Goal: Transaction & Acquisition: Purchase product/service

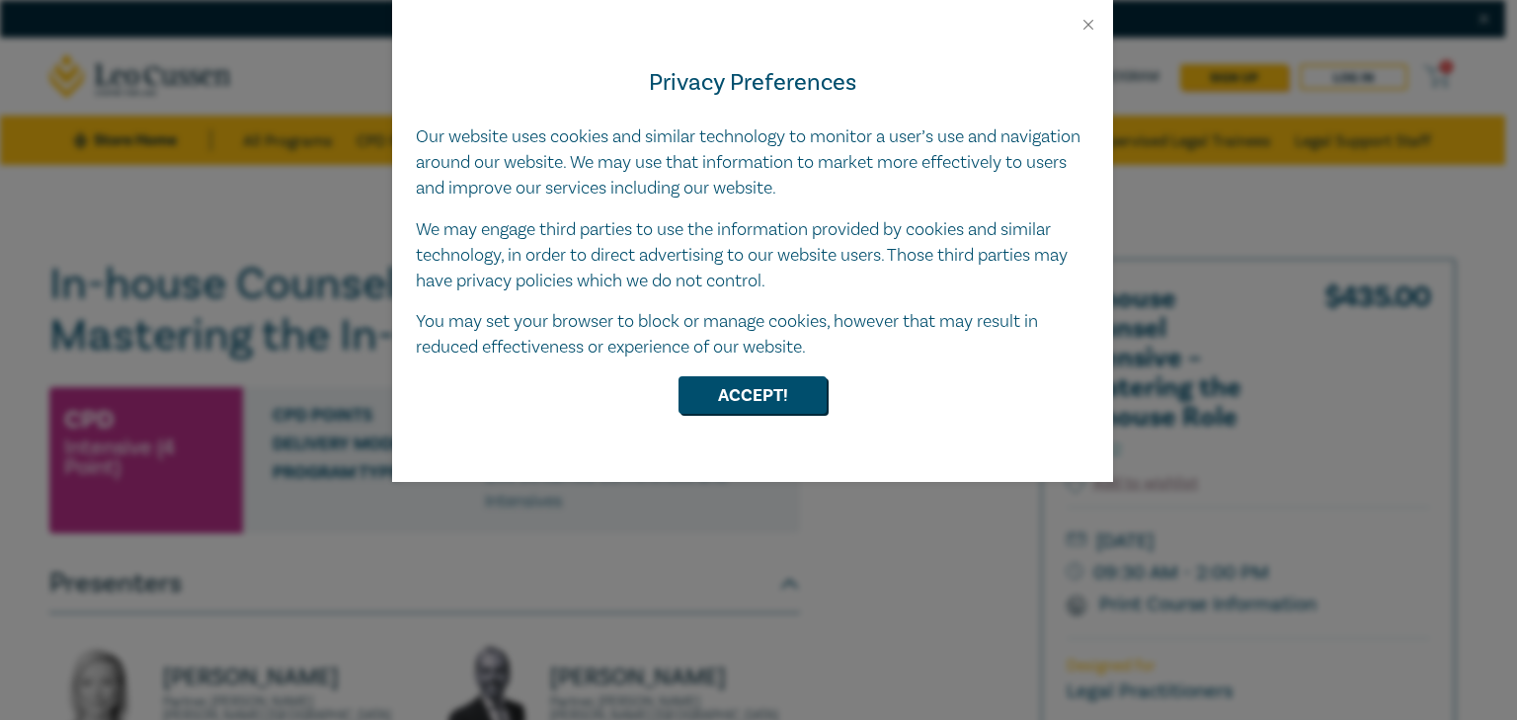
click at [1070, 20] on div at bounding box center [752, 17] width 721 height 34
click at [1093, 27] on button "Close" at bounding box center [1088, 25] width 18 height 18
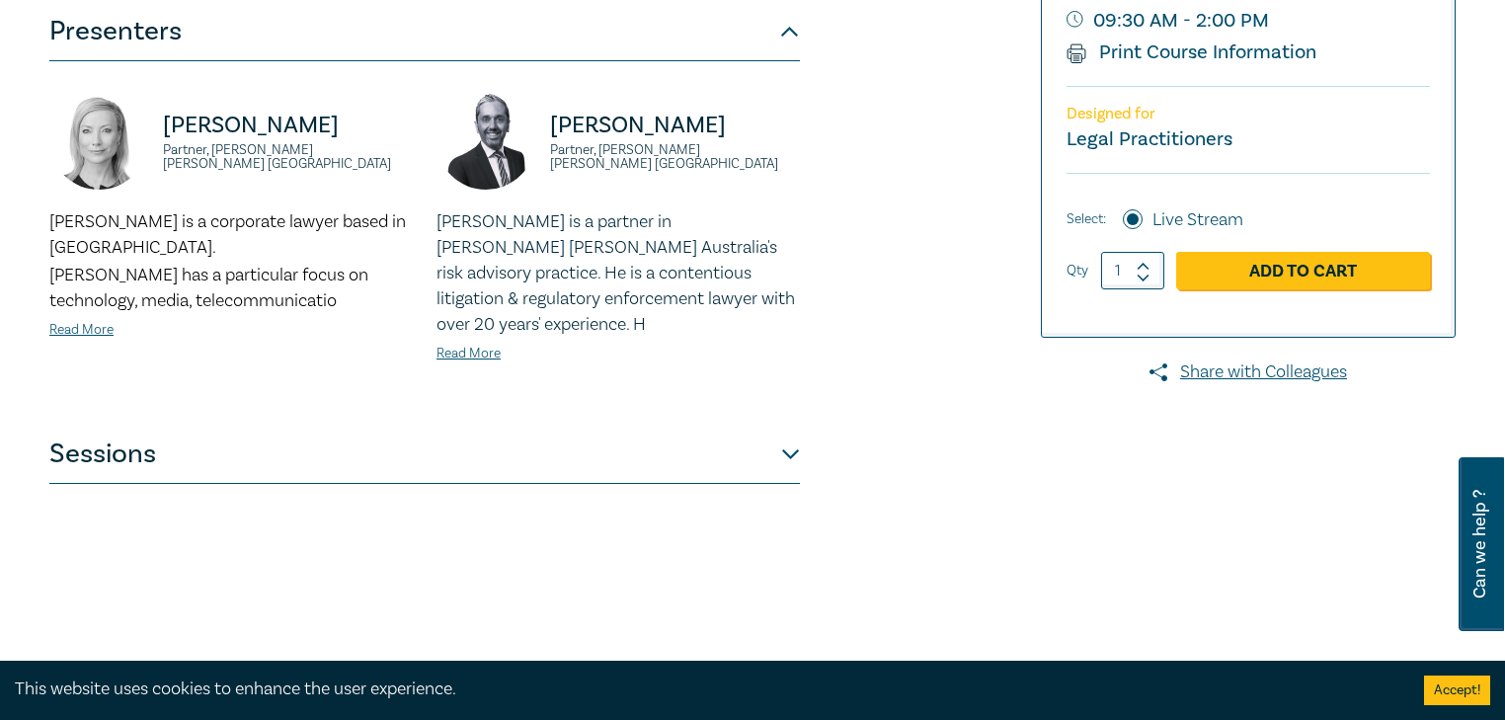
scroll to position [553, 0]
click at [108, 320] on link "Read More" at bounding box center [81, 329] width 64 height 18
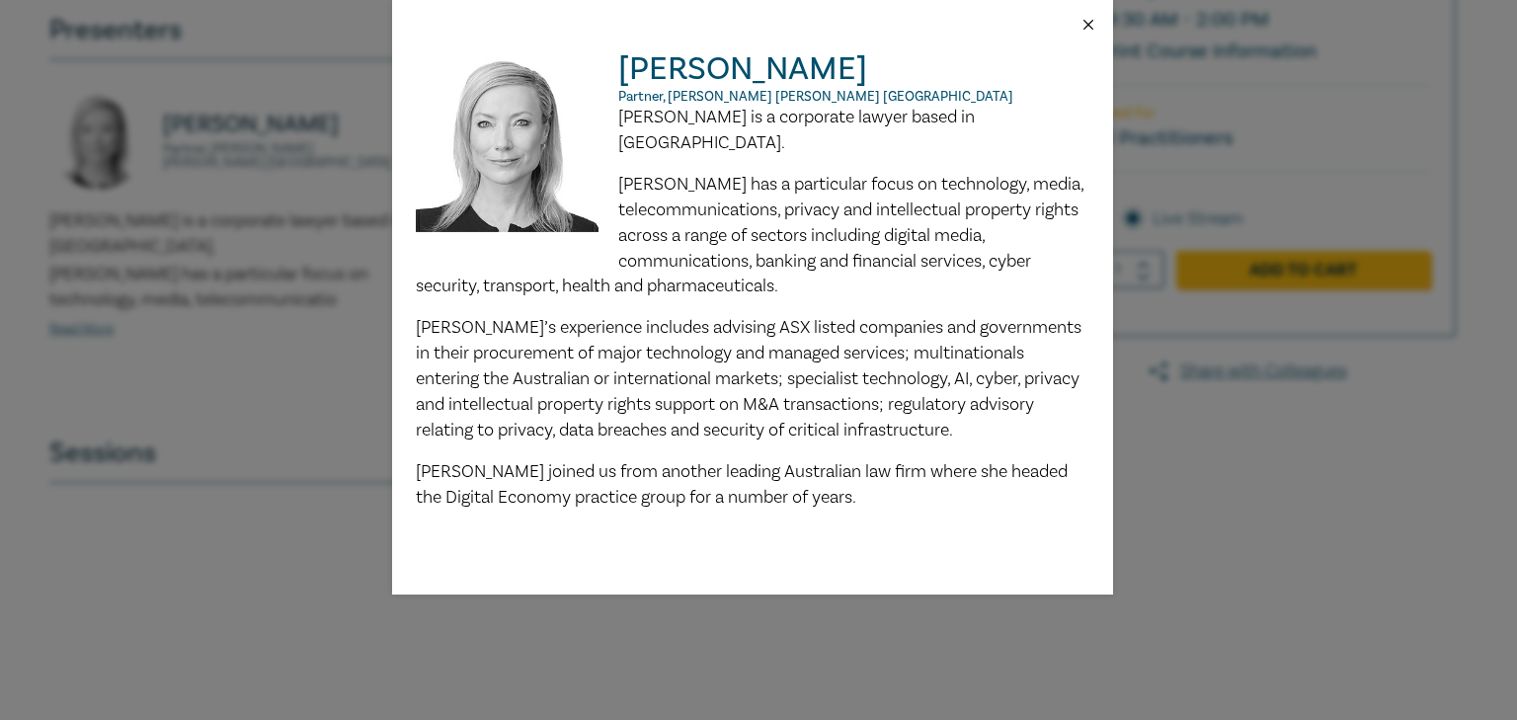
click at [1085, 22] on button "Close" at bounding box center [1088, 25] width 18 height 18
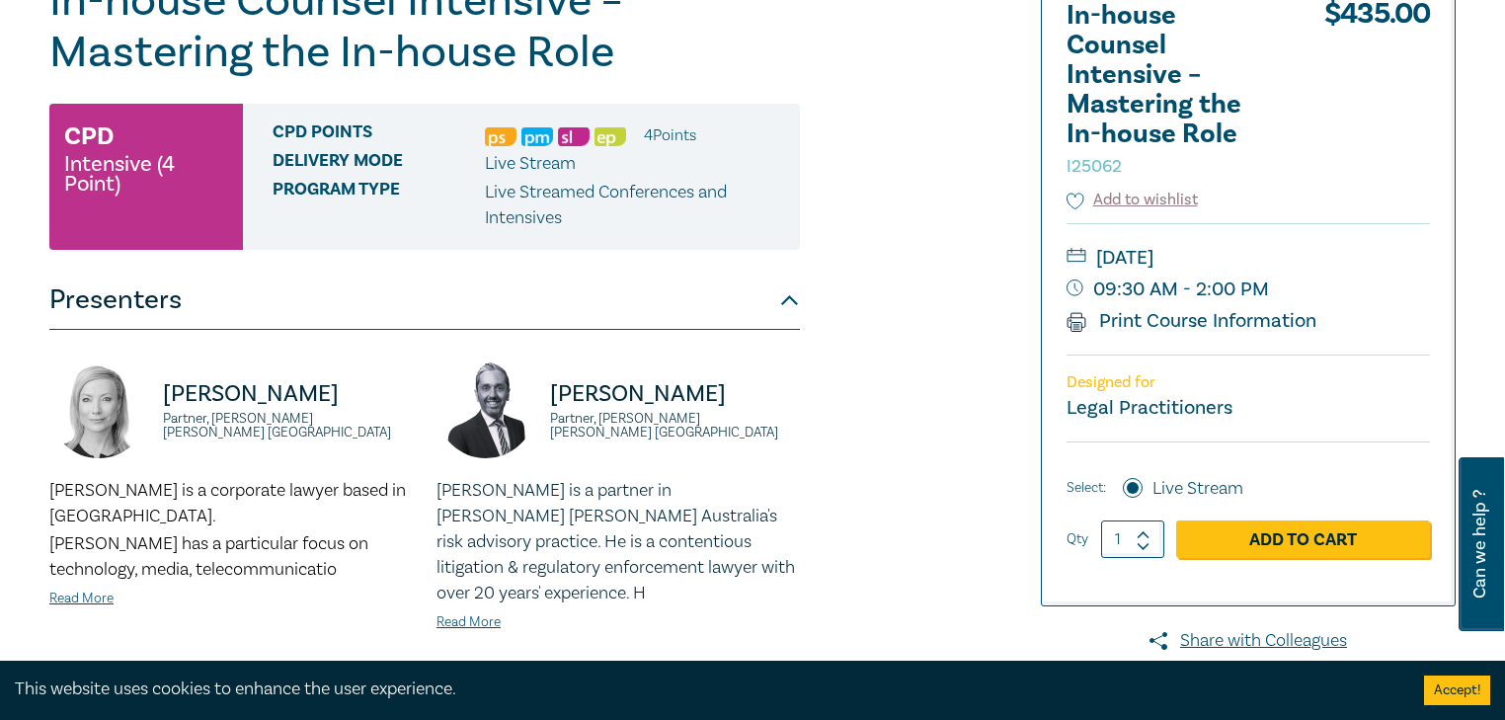
scroll to position [158, 0]
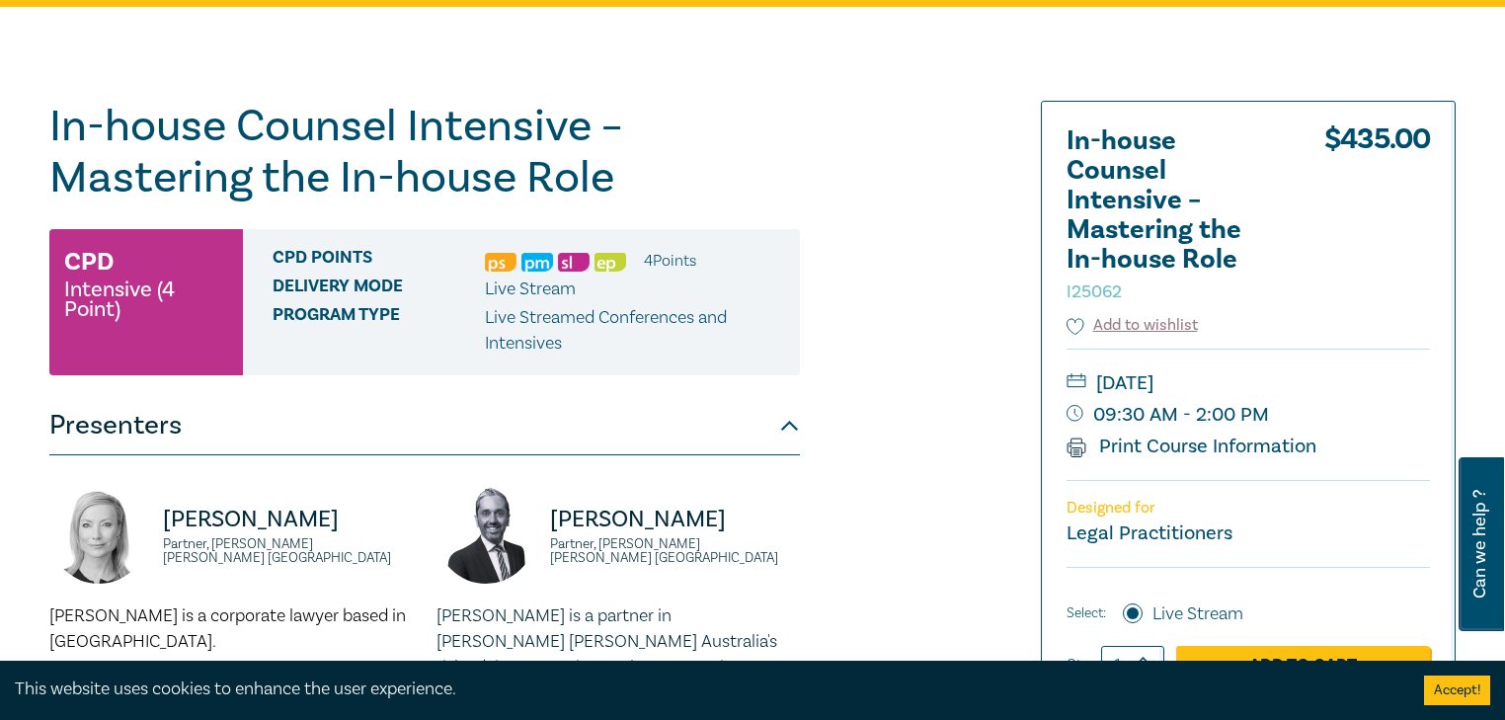
click at [337, 323] on span "Program type" at bounding box center [379, 330] width 212 height 51
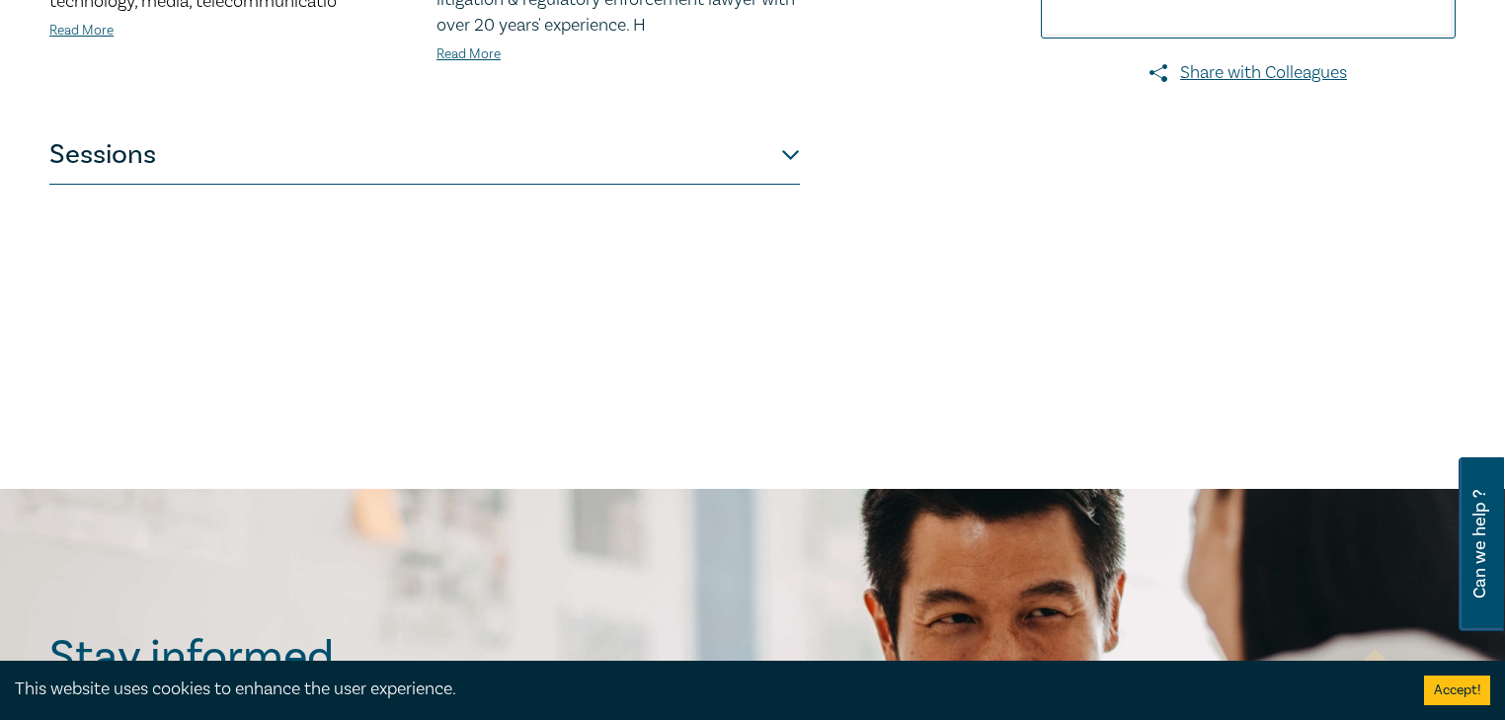
scroll to position [948, 0]
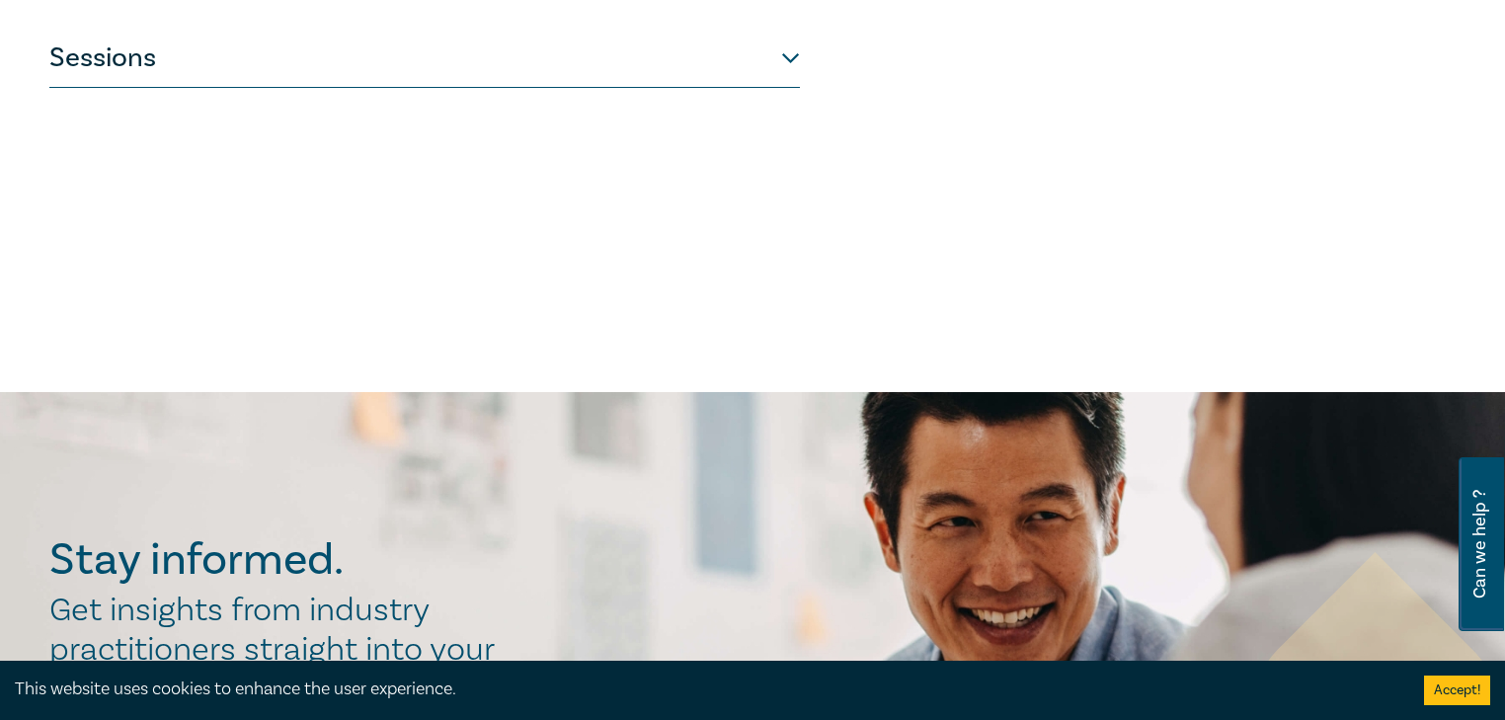
click at [790, 55] on button "Sessions" at bounding box center [424, 58] width 750 height 59
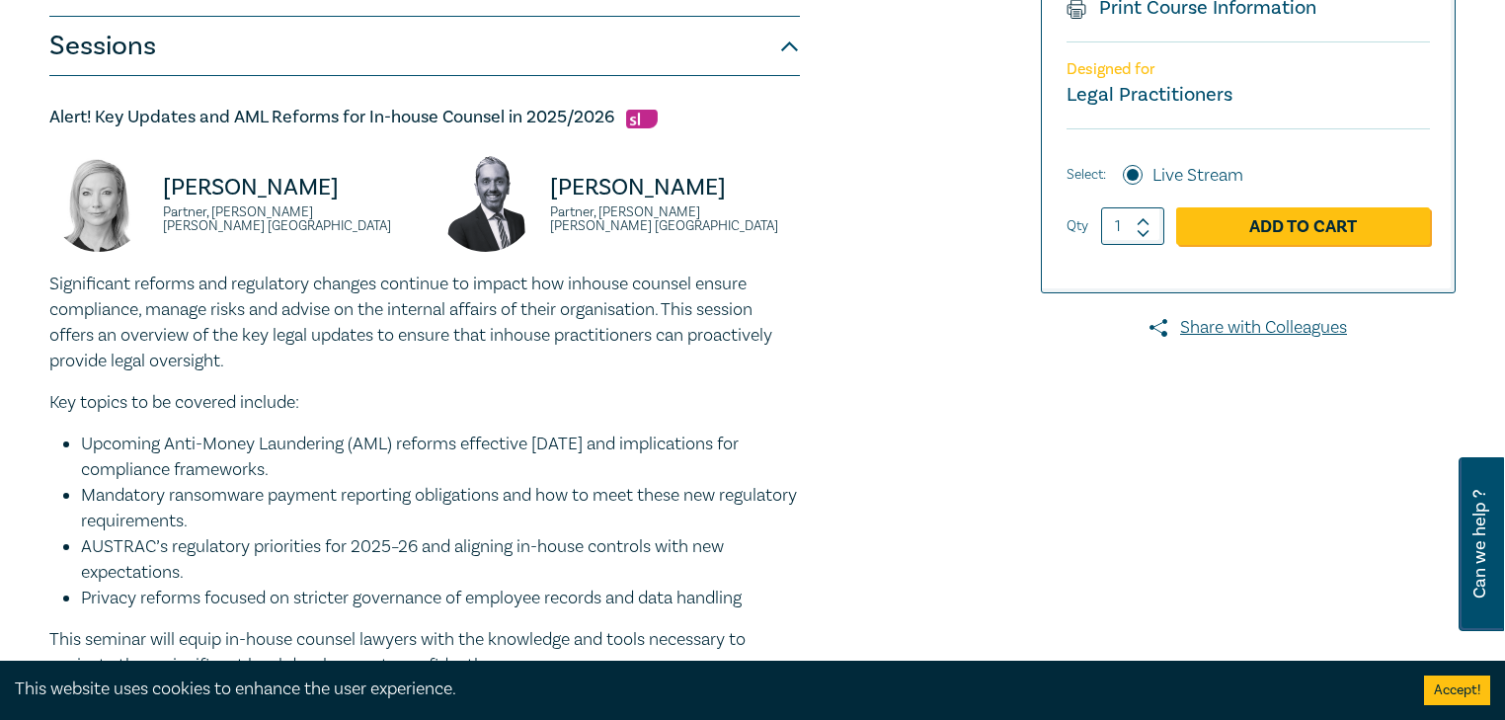
scroll to position [237, 0]
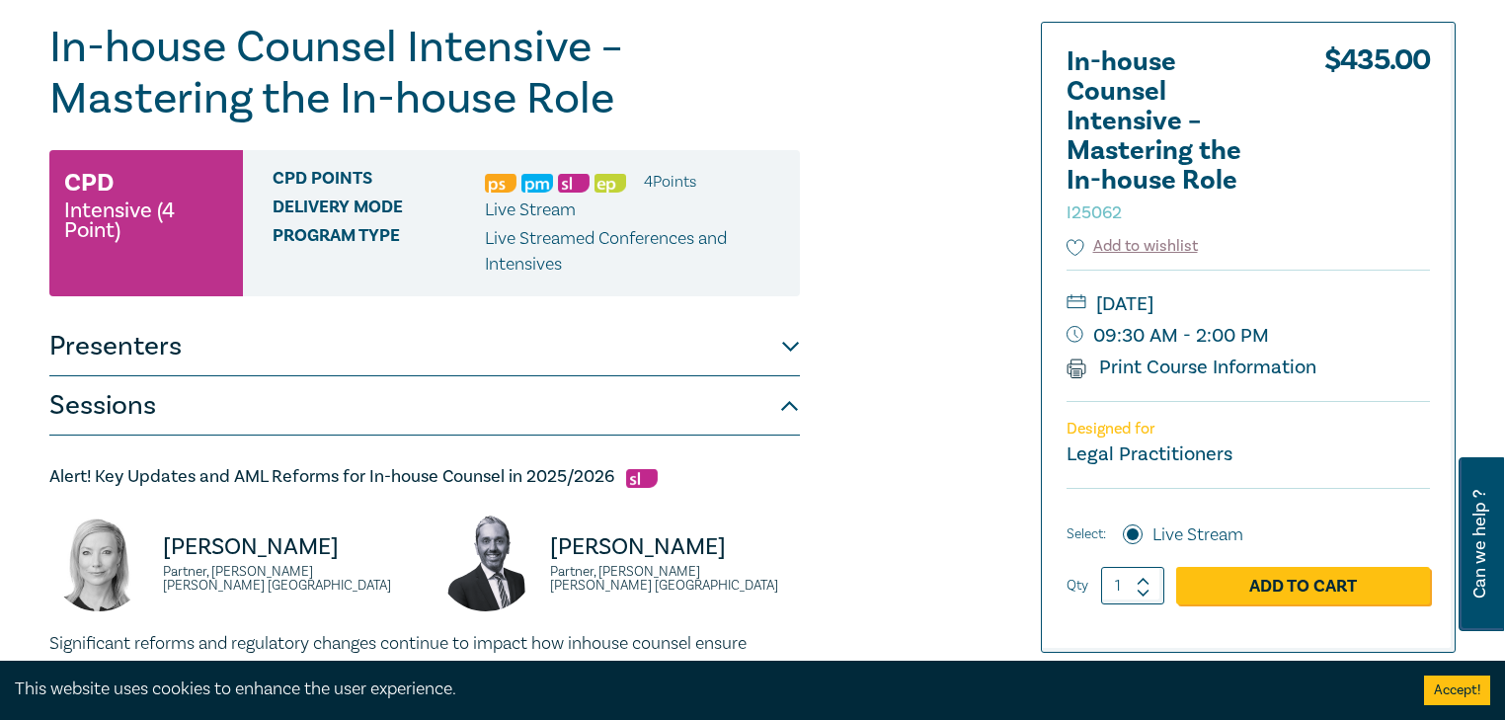
click at [607, 222] on div "Delivery Mode Live Stream" at bounding box center [529, 210] width 512 height 26
click at [1202, 338] on small "09:30 AM - 2:00 PM" at bounding box center [1247, 336] width 363 height 32
click at [762, 354] on button "Presenters" at bounding box center [424, 346] width 750 height 59
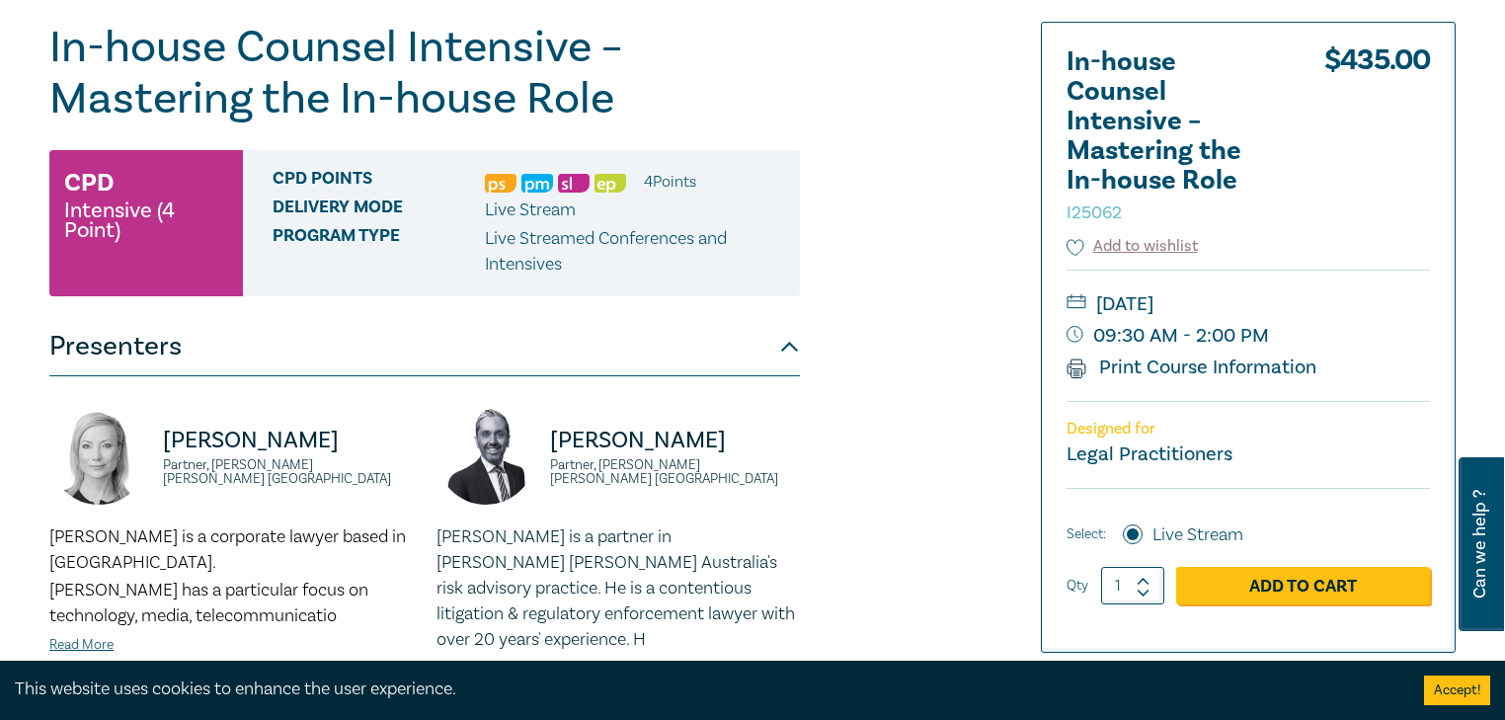
click at [762, 354] on button "Presenters" at bounding box center [424, 346] width 750 height 59
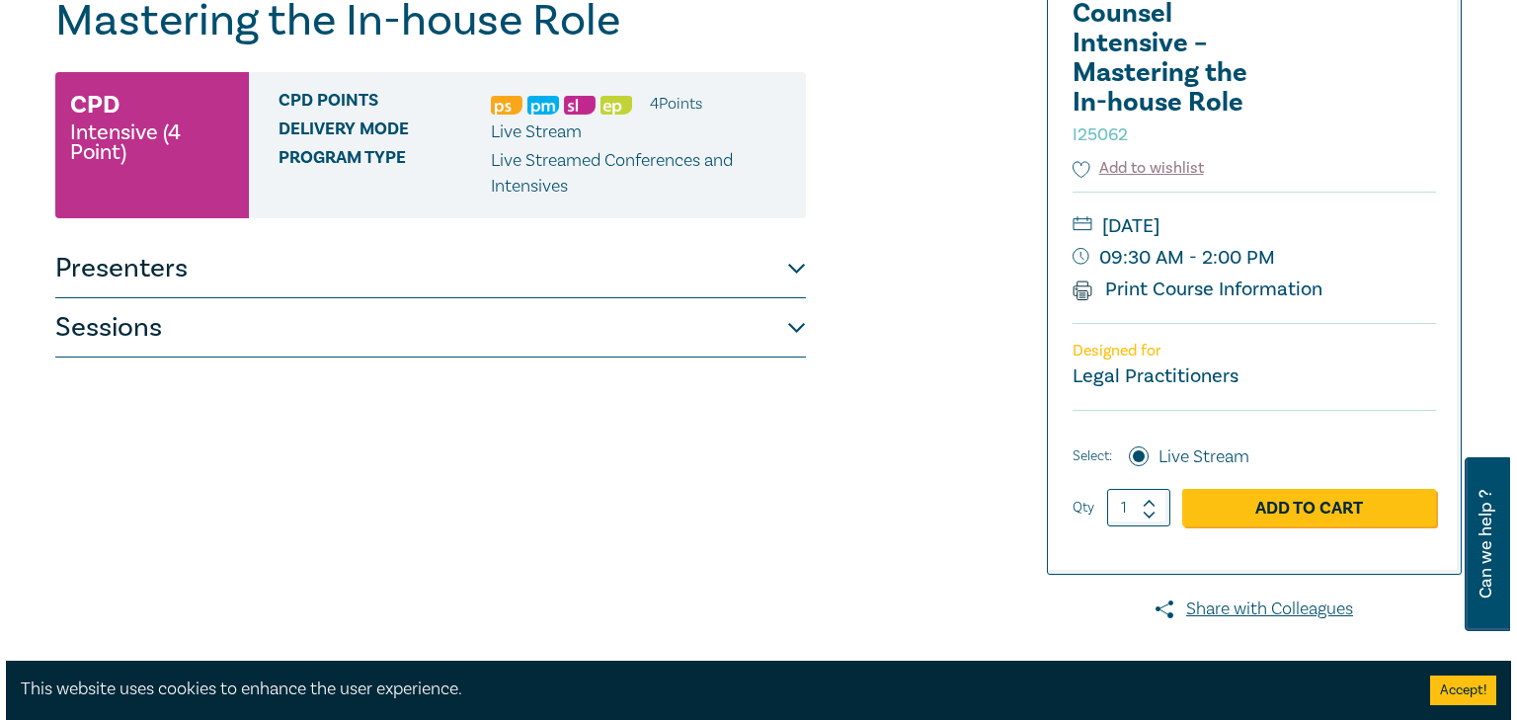
scroll to position [316, 0]
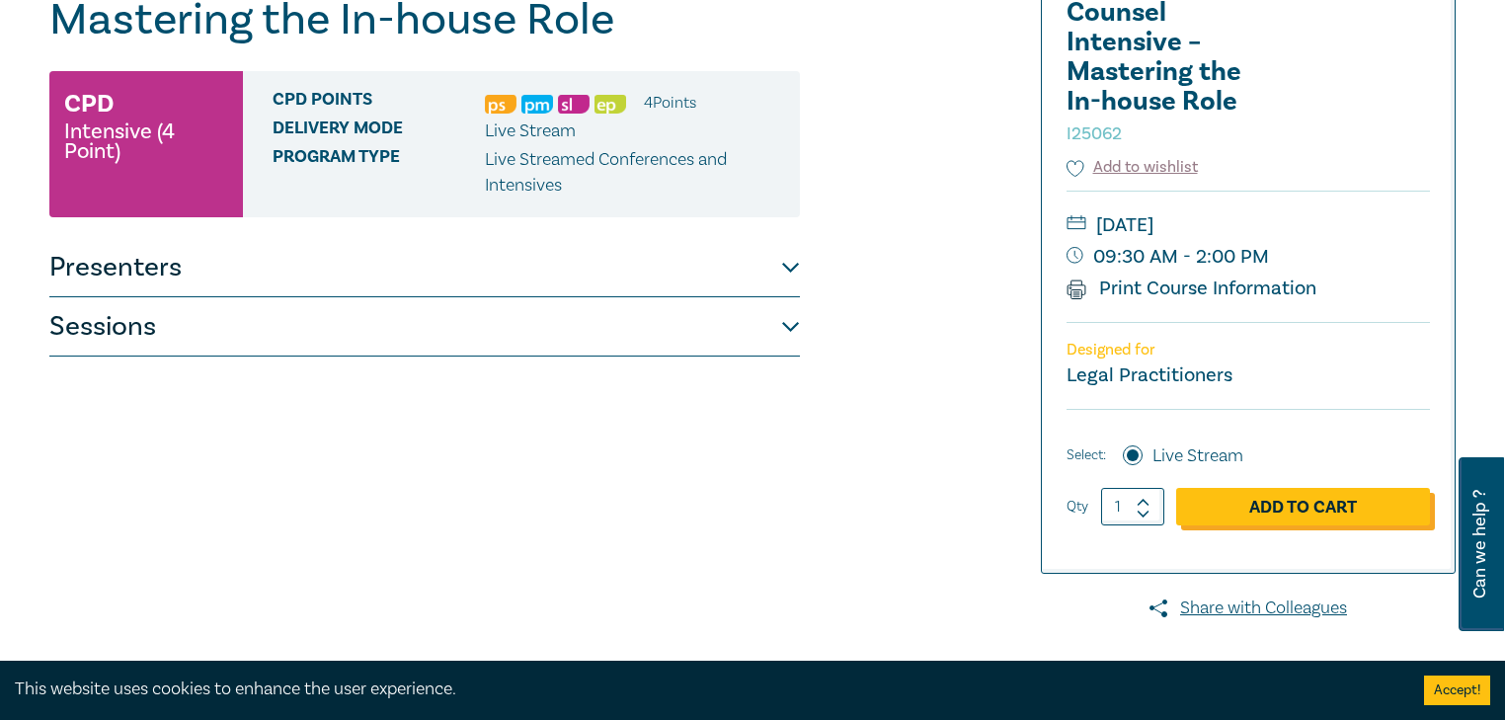
click at [1339, 499] on link "Add to Cart" at bounding box center [1303, 507] width 254 height 38
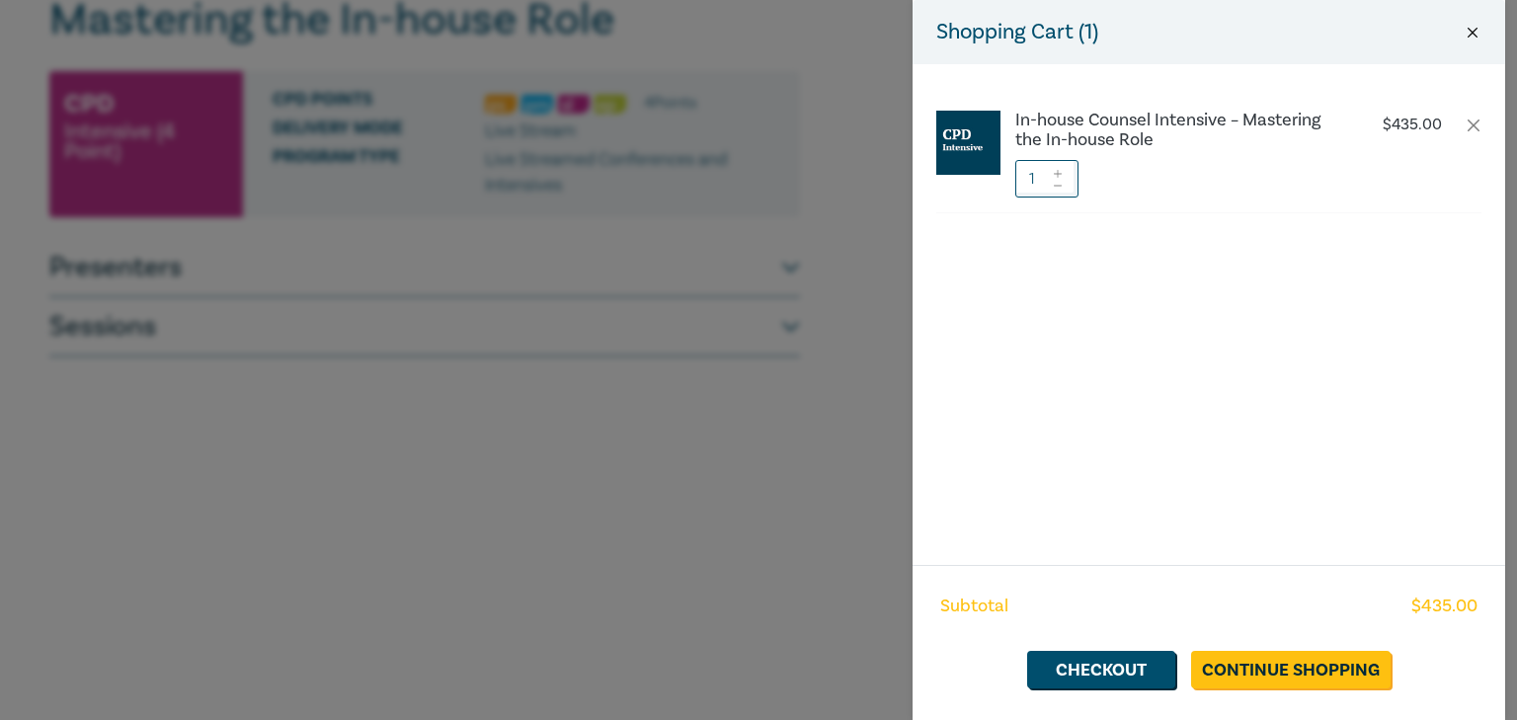
click at [1473, 33] on button "Close" at bounding box center [1472, 33] width 18 height 18
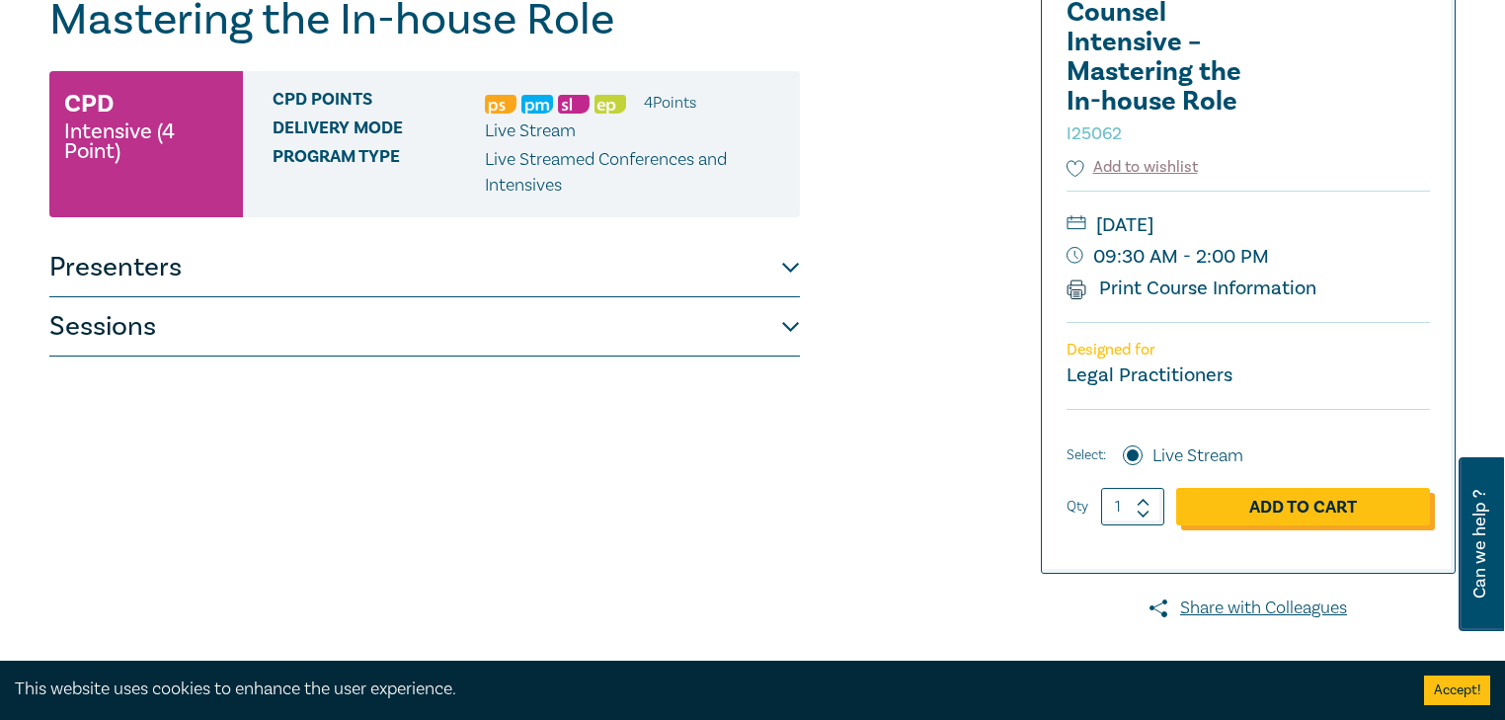
click at [1241, 510] on link "Add to Cart" at bounding box center [1303, 507] width 254 height 38
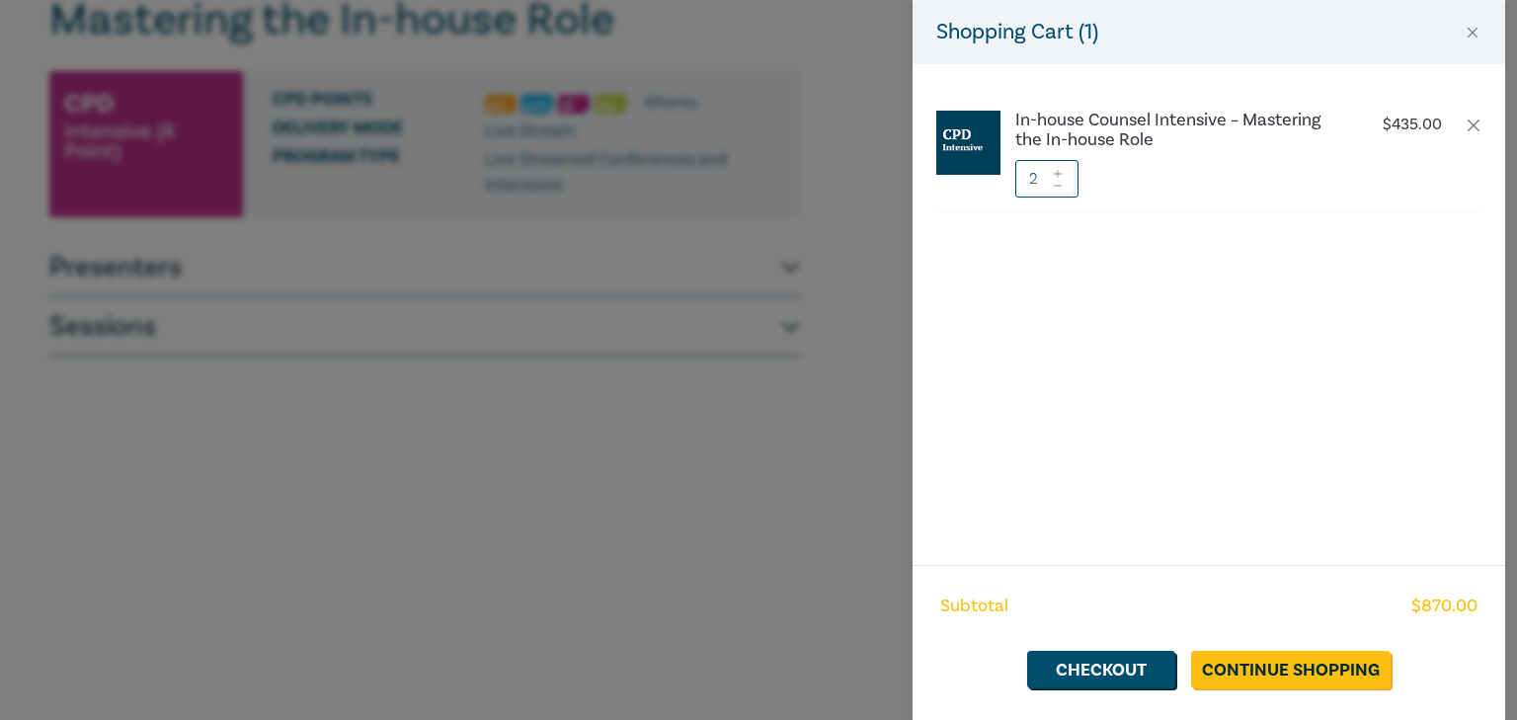
click at [1058, 170] on icon at bounding box center [1058, 174] width 14 height 8
click at [1129, 671] on link "Checkout" at bounding box center [1101, 670] width 148 height 38
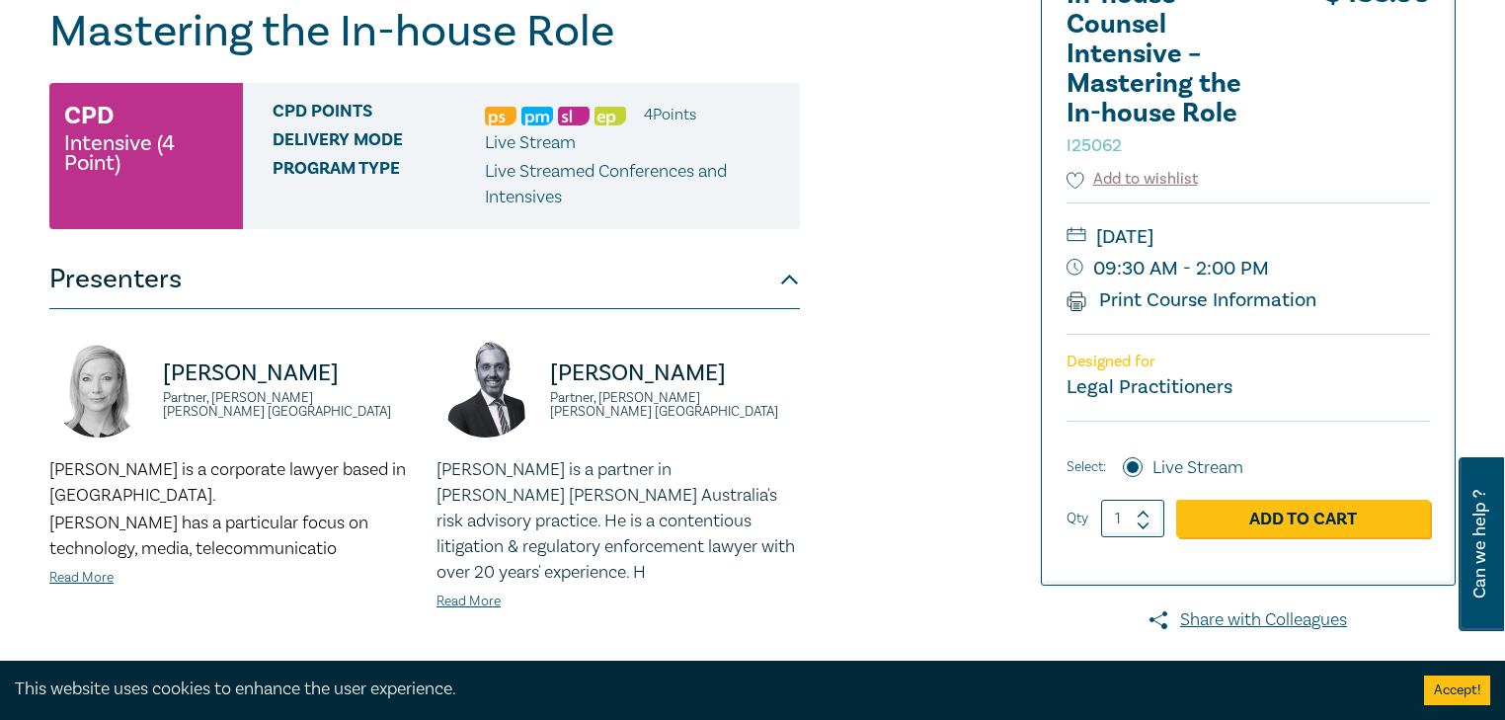
scroll to position [316, 0]
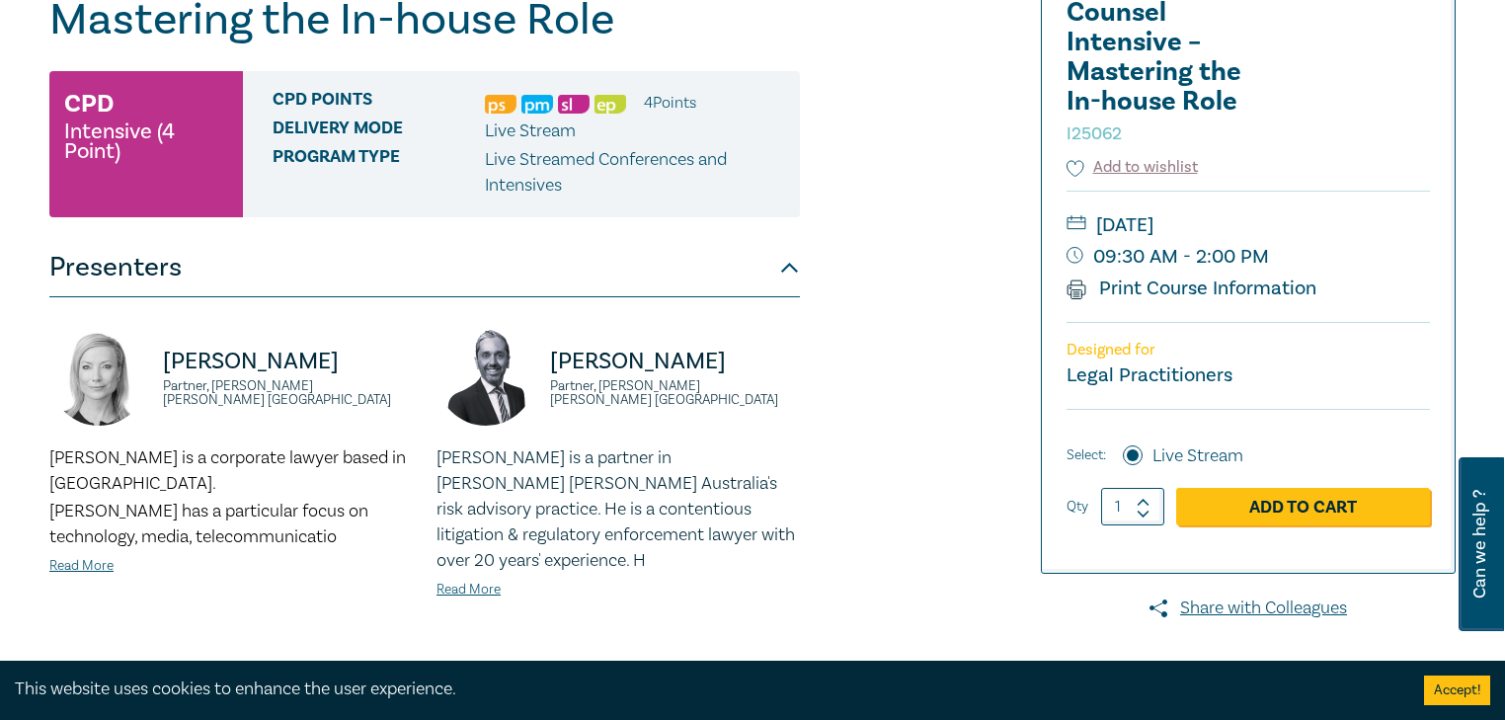
click at [668, 195] on p "Live Streamed Conferences and Intensives" at bounding box center [635, 172] width 300 height 51
click at [673, 171] on p "Live Streamed Conferences and Intensives" at bounding box center [635, 172] width 300 height 51
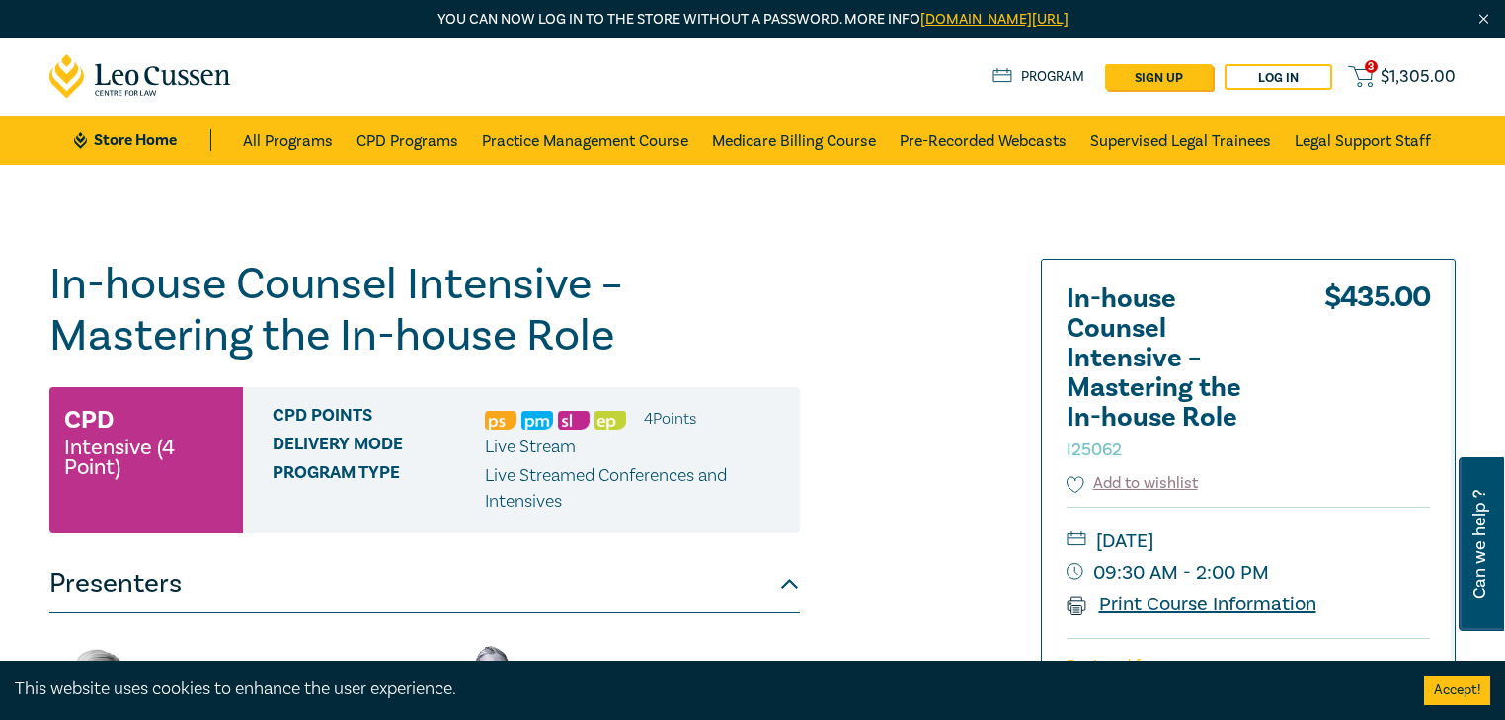
click at [1209, 598] on link "Print Course Information" at bounding box center [1191, 604] width 250 height 26
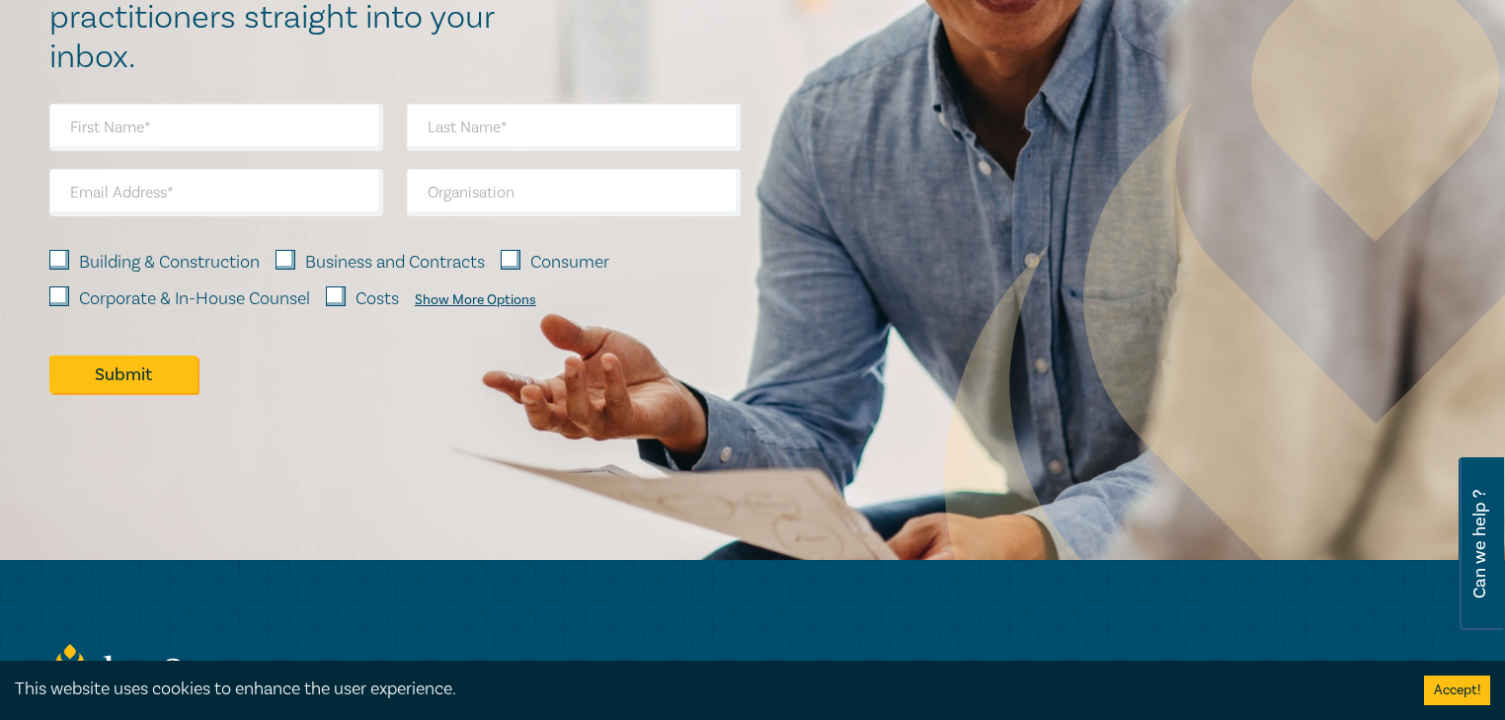
scroll to position [1896, 0]
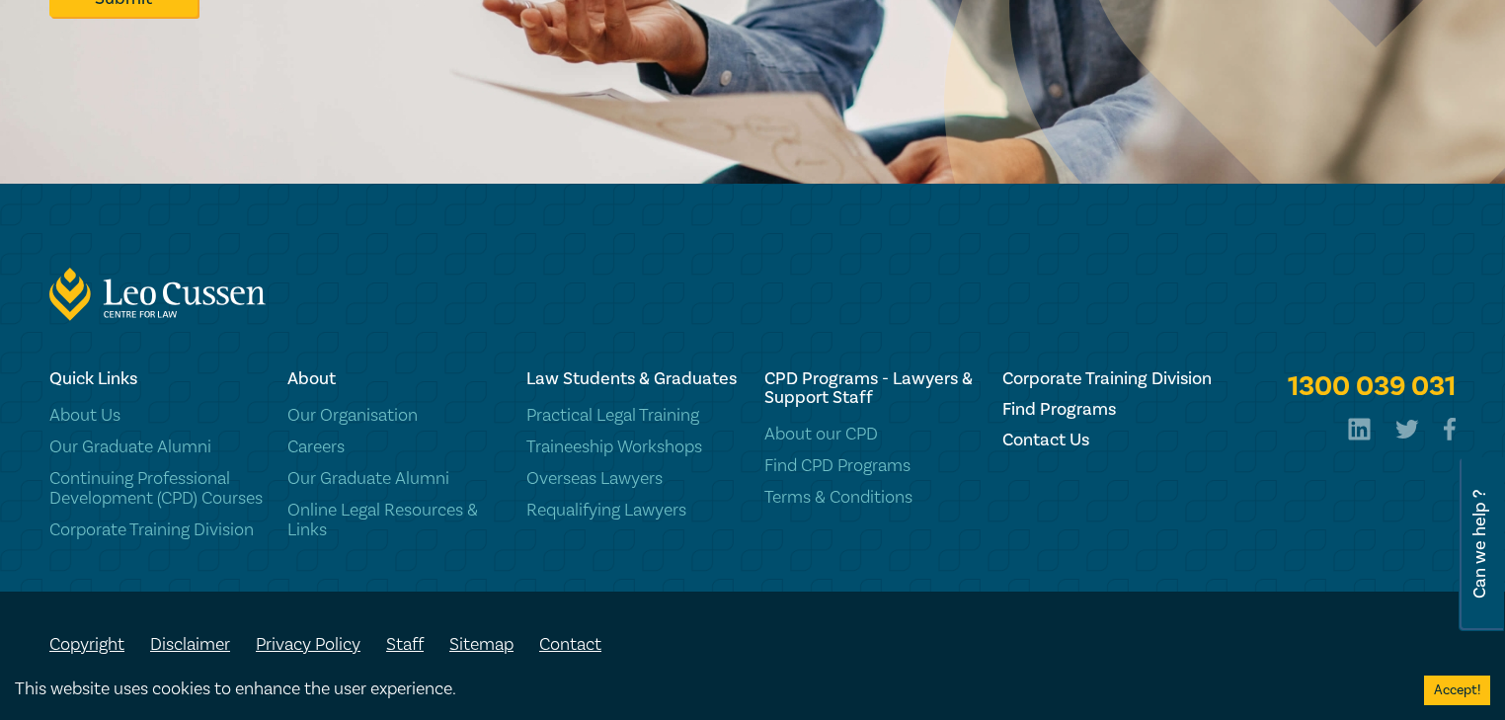
scroll to position [9666, 0]
